Goal: Book appointment/travel/reservation

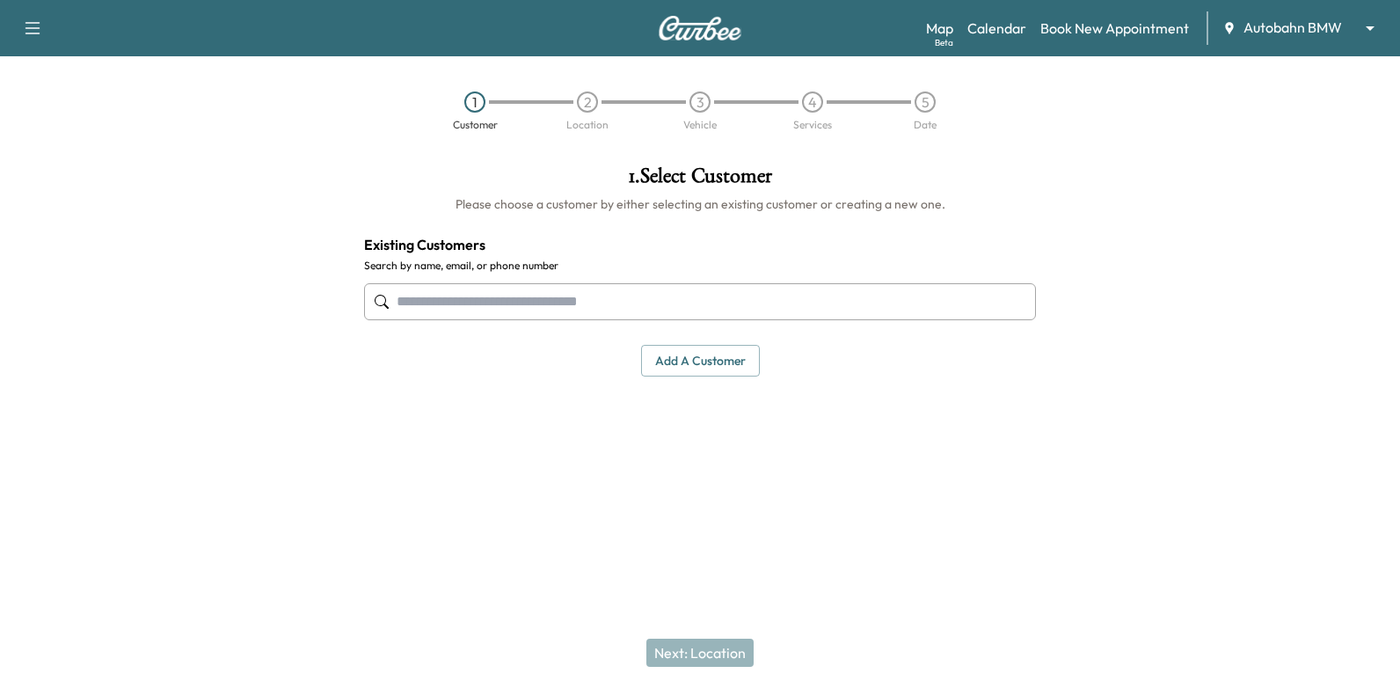
click at [986, 12] on div "Map Beta Calendar Book New Appointment Autobahn BMW ******** ​" at bounding box center [1156, 27] width 460 height 33
click at [991, 35] on link "Calendar" at bounding box center [997, 28] width 59 height 21
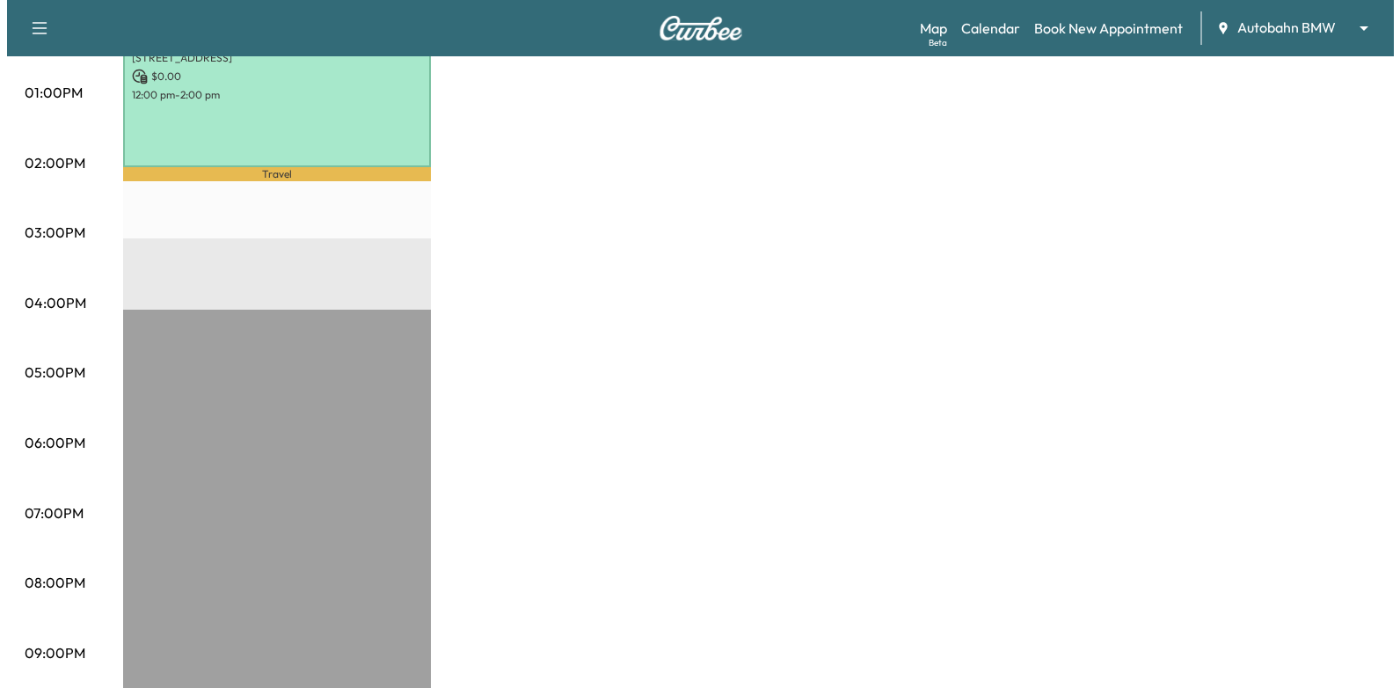
scroll to position [527, 0]
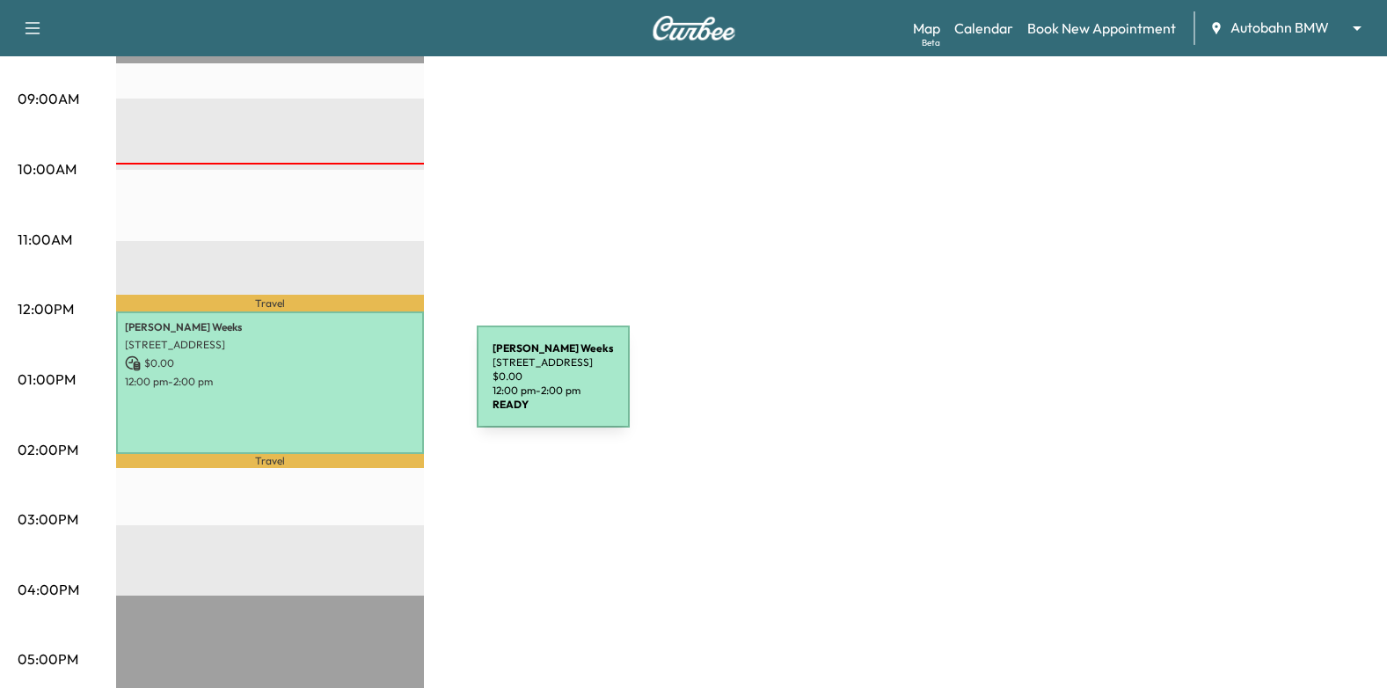
click at [345, 387] on div "[PERSON_NAME] [STREET_ADDRESS] $ 0.00 12:00 pm - 2:00 pm" at bounding box center [270, 382] width 308 height 142
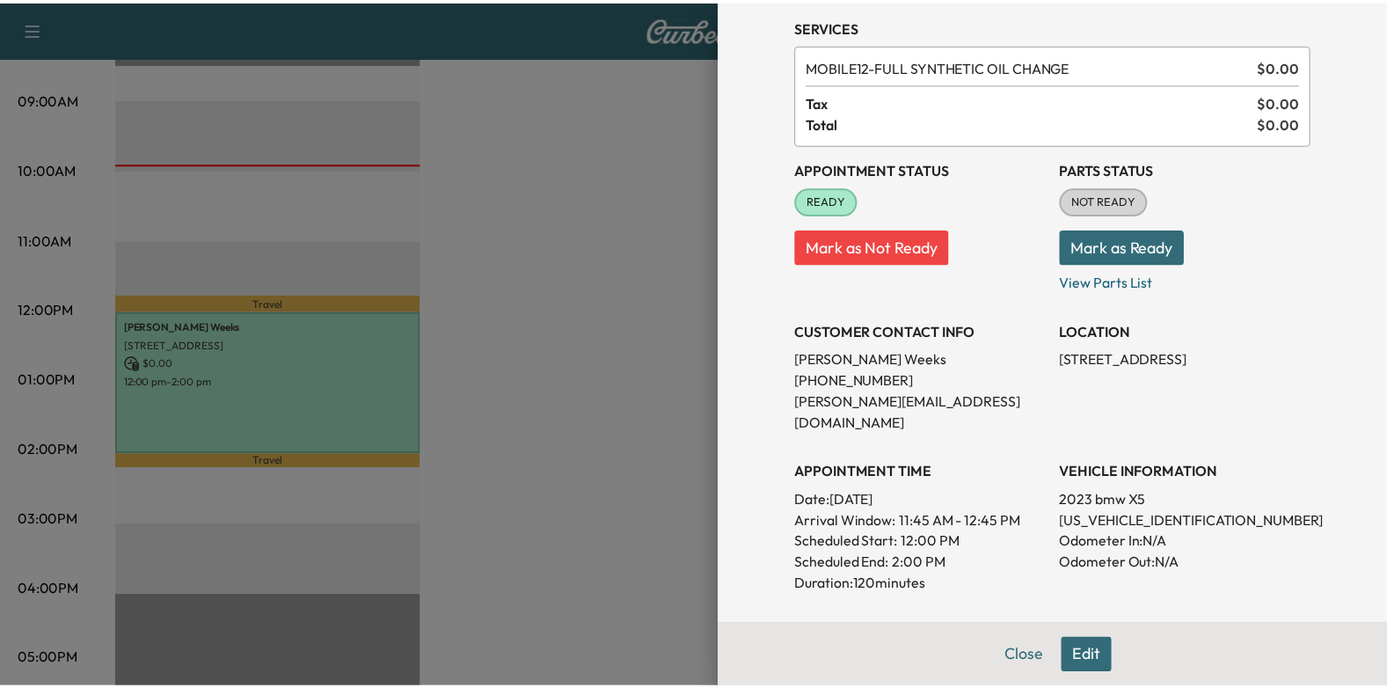
scroll to position [0, 0]
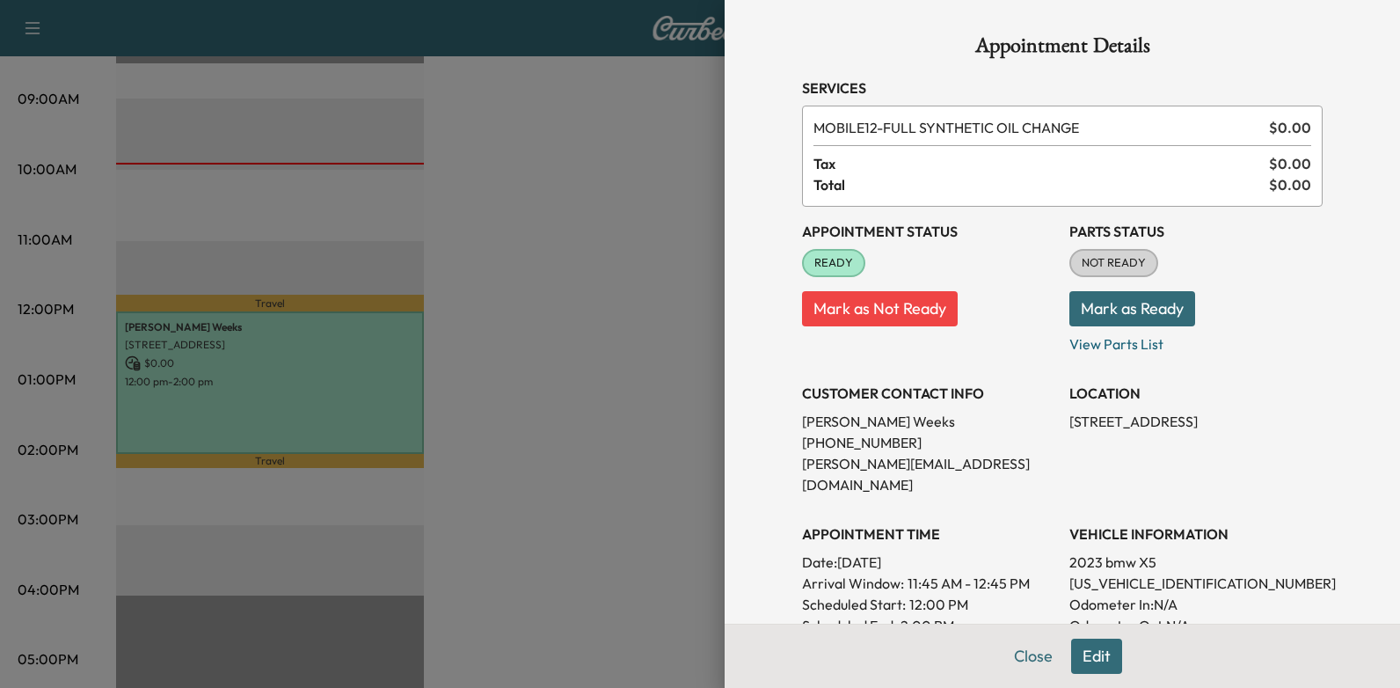
drag, startPoint x: 791, startPoint y: 418, endPoint x: 854, endPoint y: 418, distance: 63.3
click at [854, 418] on div "Appointment Details Services MOBILE12 - FULL SYNTHETIC OIL CHANGE $ 0.00 Tax $ …" at bounding box center [1062, 560] width 563 height 1121
drag, startPoint x: 789, startPoint y: 419, endPoint x: 863, endPoint y: 421, distance: 73.9
click at [863, 421] on p "[PERSON_NAME]" at bounding box center [928, 421] width 253 height 21
drag, startPoint x: 863, startPoint y: 421, endPoint x: 839, endPoint y: 421, distance: 23.7
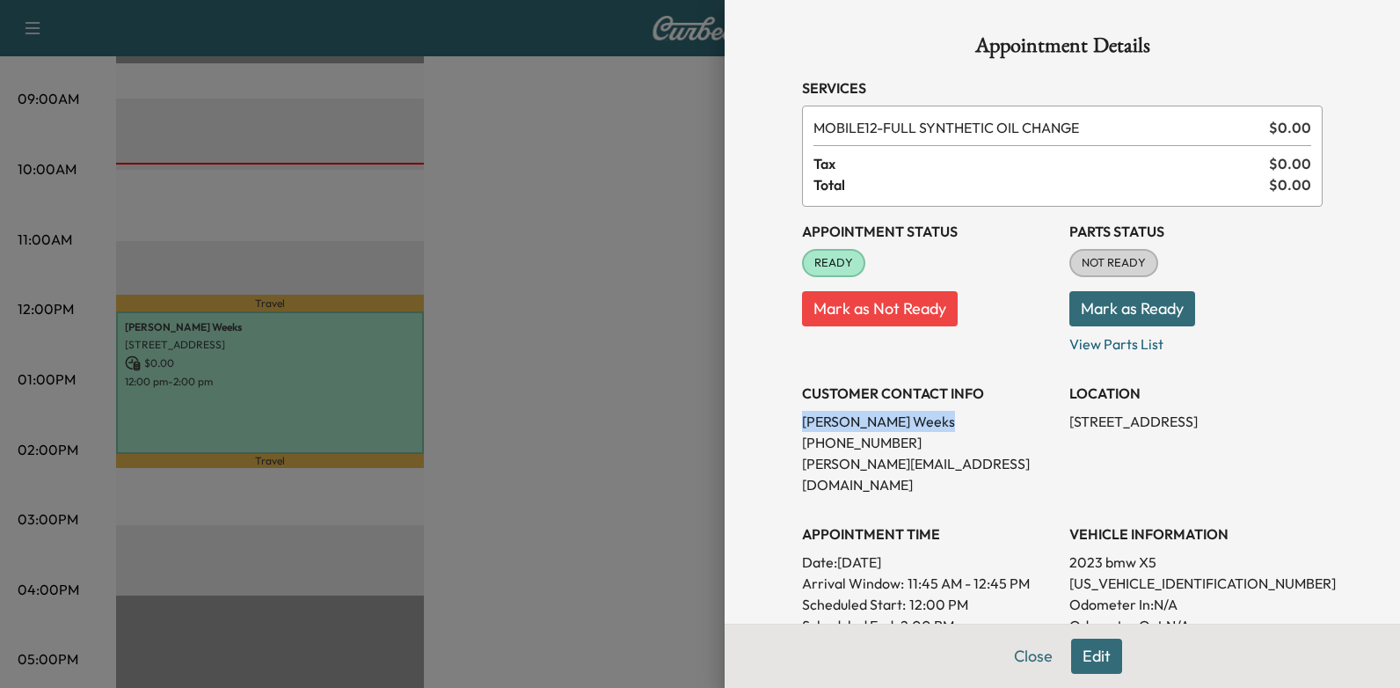
copy p "[PERSON_NAME]"
click at [589, 310] on div at bounding box center [700, 344] width 1400 height 688
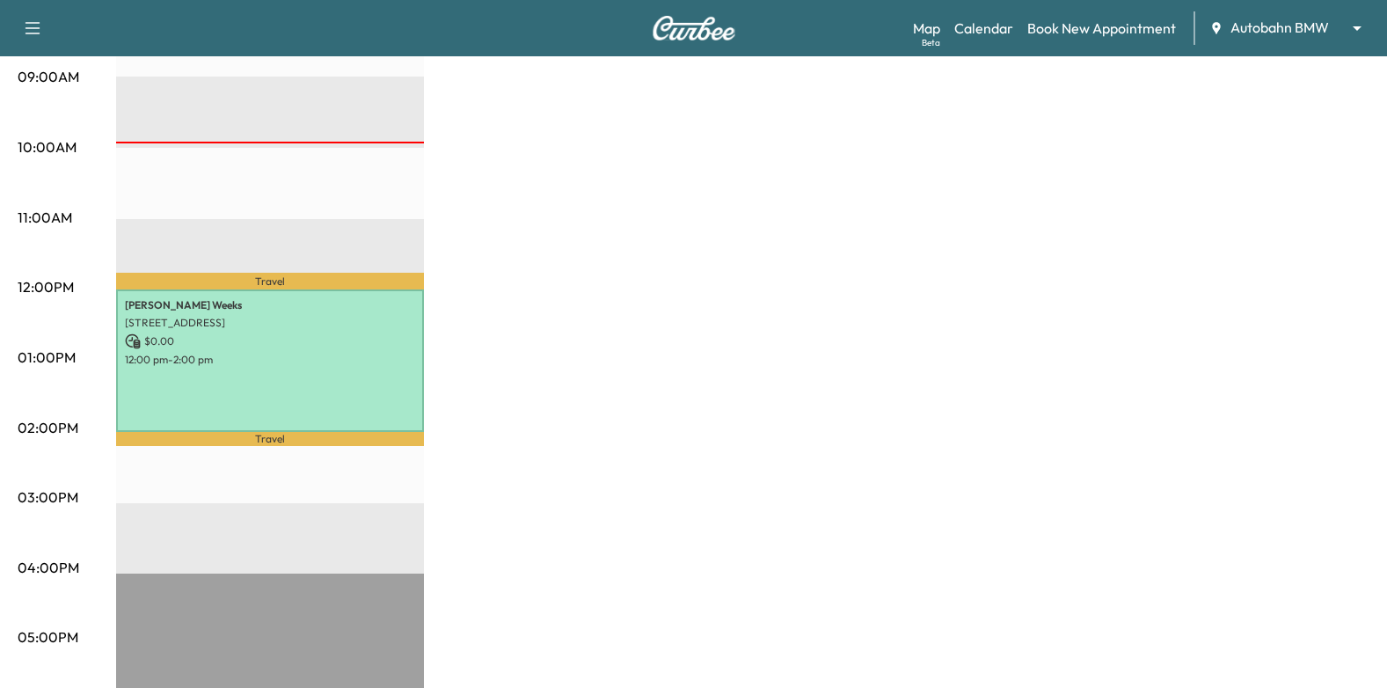
scroll to position [351, 0]
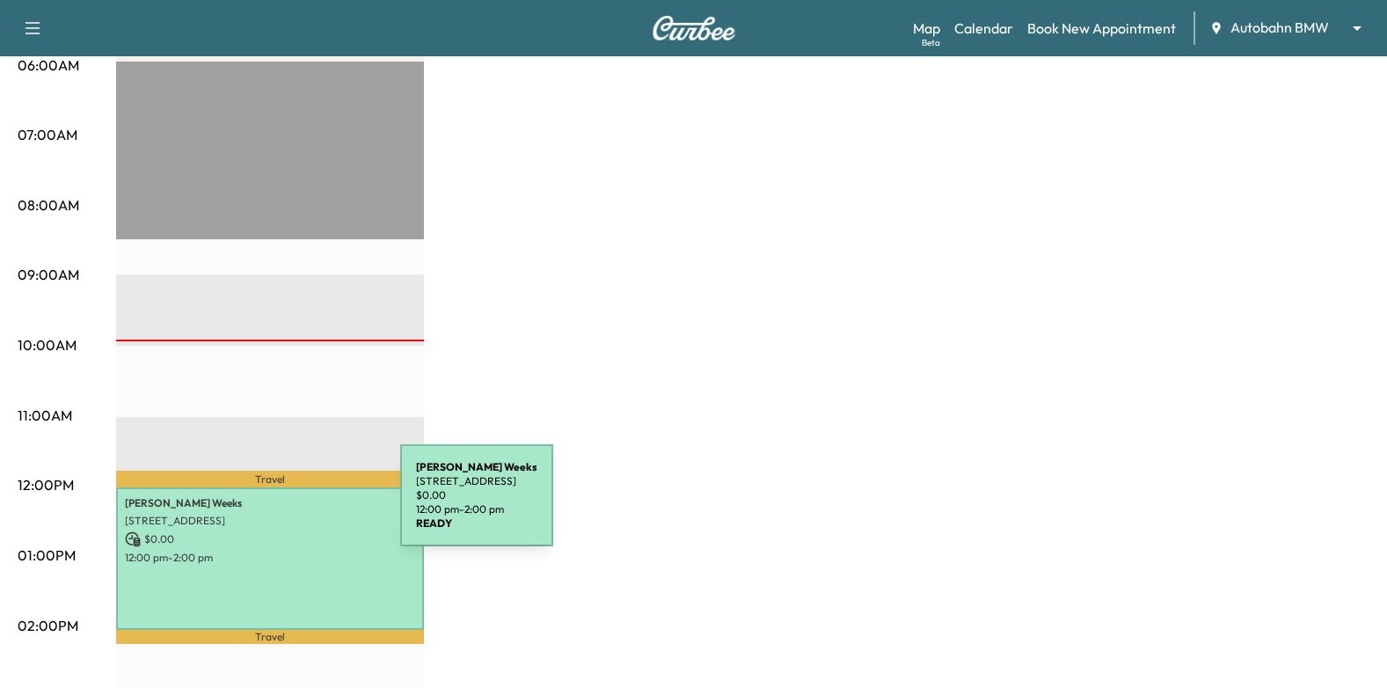
click at [268, 508] on div "[PERSON_NAME] [STREET_ADDRESS] $ 0.00 12:00 pm - 2:00 pm" at bounding box center [270, 558] width 308 height 142
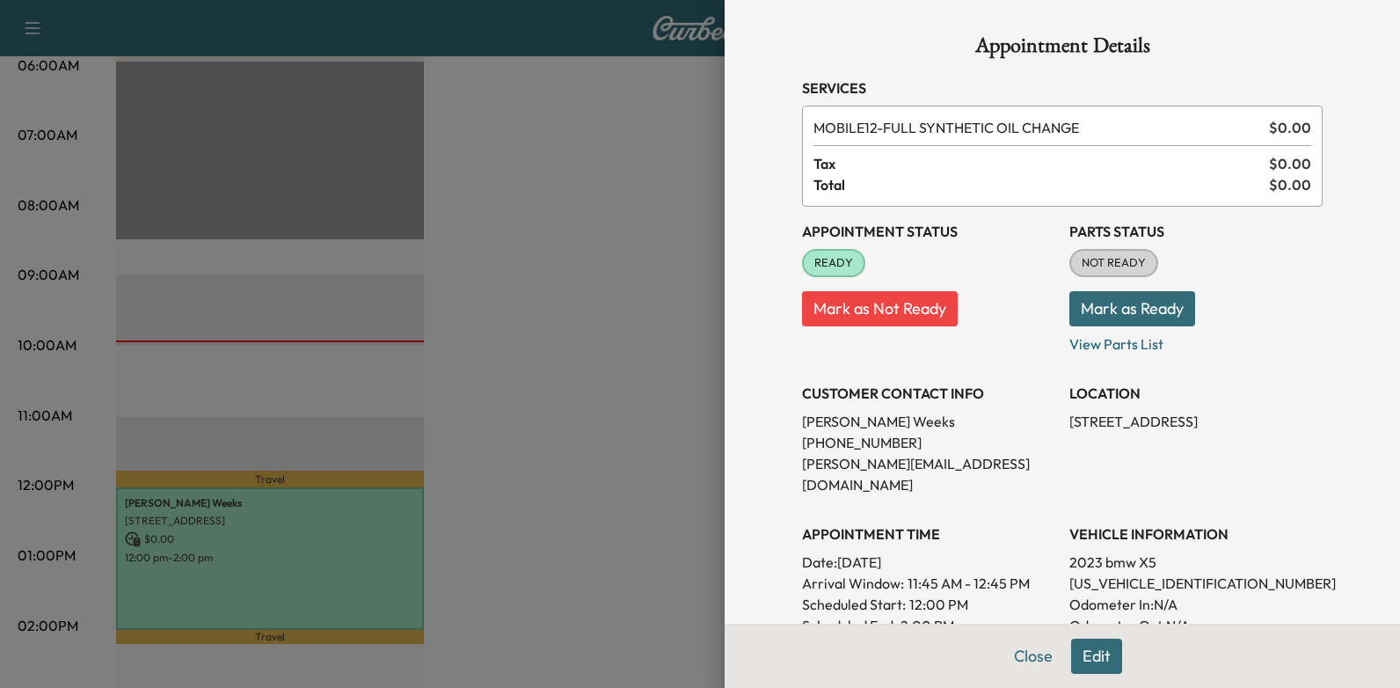
click at [576, 434] on div at bounding box center [700, 344] width 1400 height 688
